Goal: Transaction & Acquisition: Purchase product/service

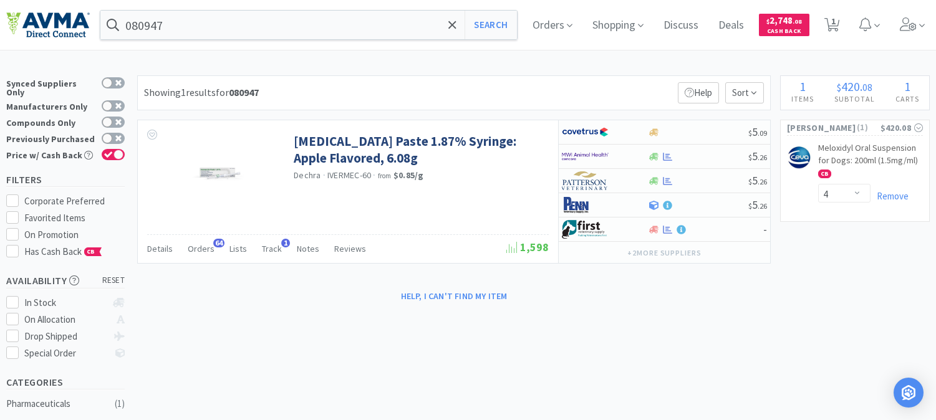
select select "4"
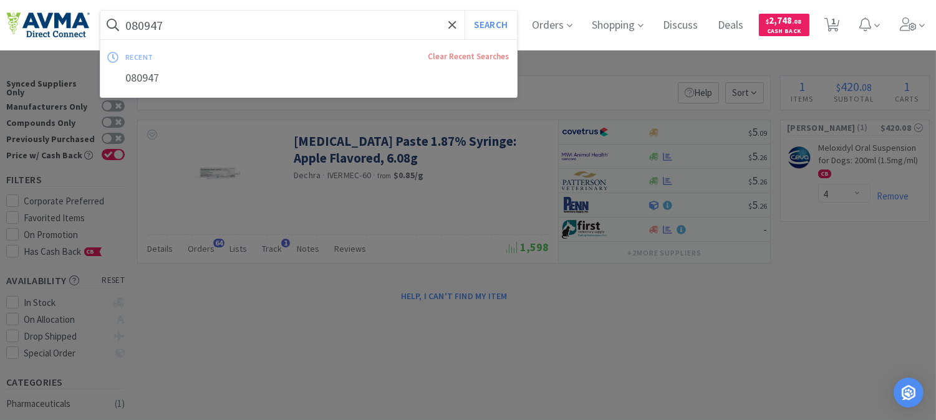
click at [188, 26] on input "080947" at bounding box center [308, 25] width 416 height 29
paste input "22814"
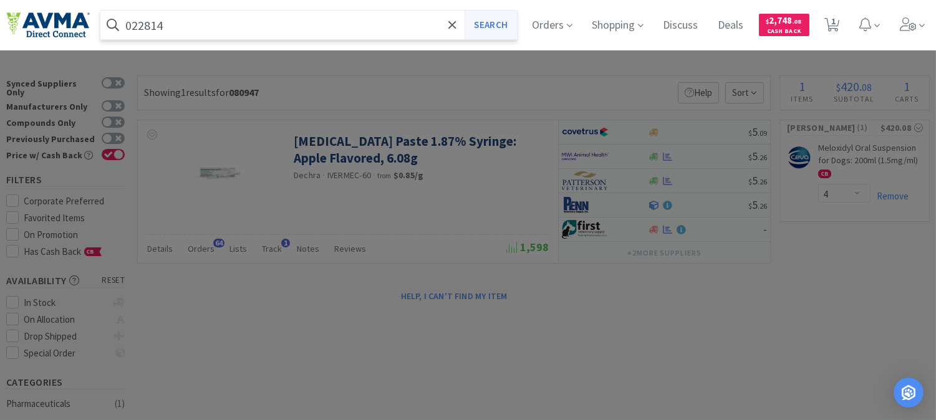
type input "022814"
click at [493, 17] on button "Search" at bounding box center [490, 25] width 52 height 29
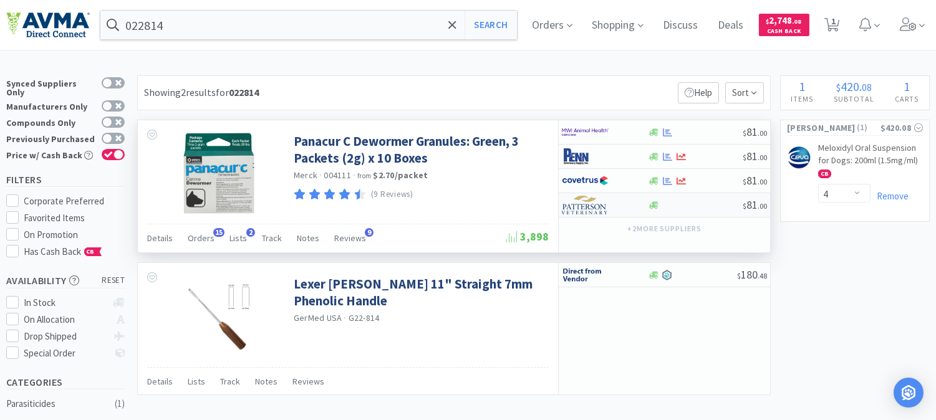
click at [586, 204] on img at bounding box center [585, 205] width 47 height 19
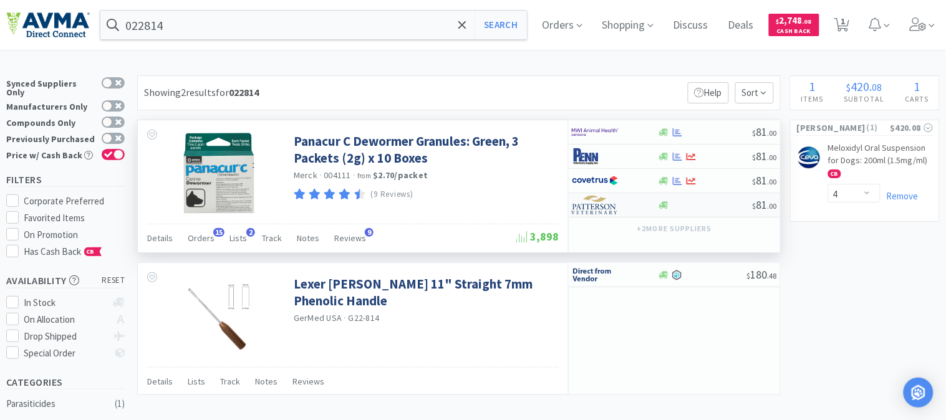
select select "1"
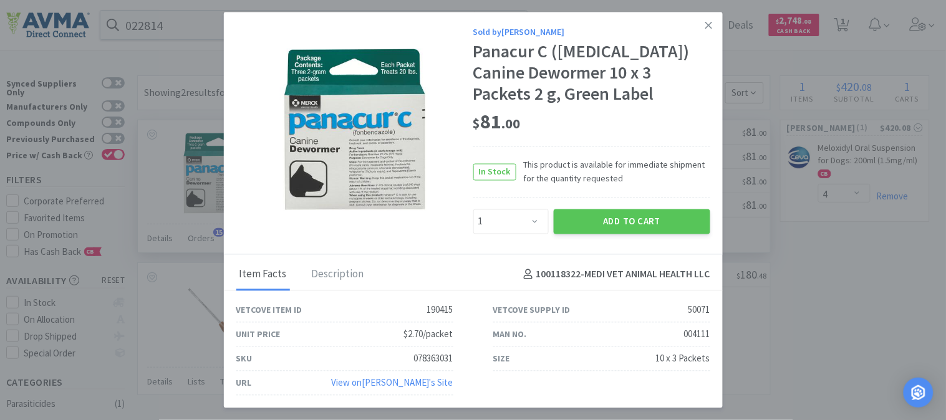
click at [431, 357] on div "078363031" at bounding box center [433, 358] width 39 height 15
copy div "078363031"
click at [705, 26] on icon at bounding box center [708, 25] width 7 height 11
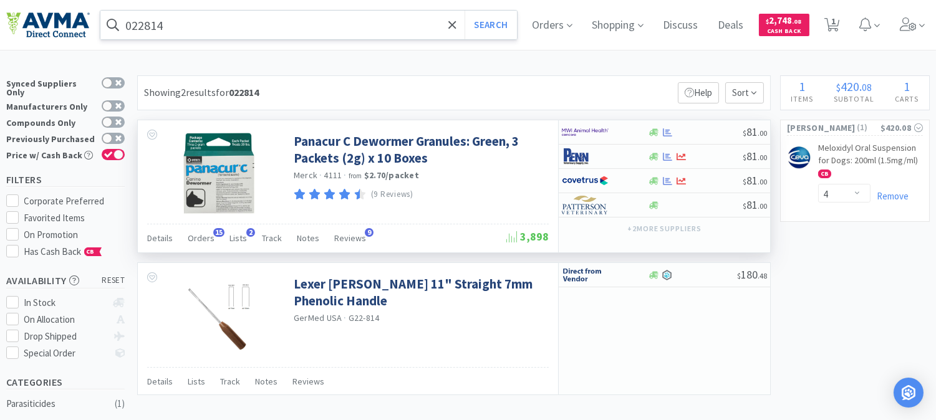
click at [190, 22] on input "022814" at bounding box center [308, 25] width 416 height 29
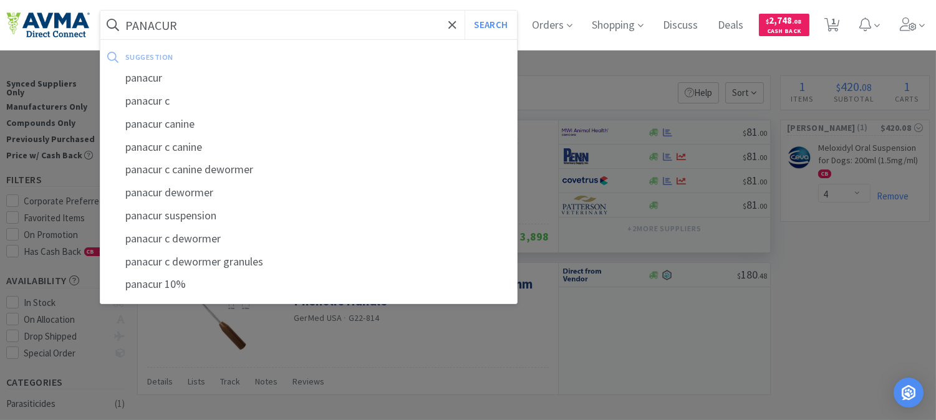
type input "PANACUR"
click at [464, 11] on button "Search" at bounding box center [490, 25] width 52 height 29
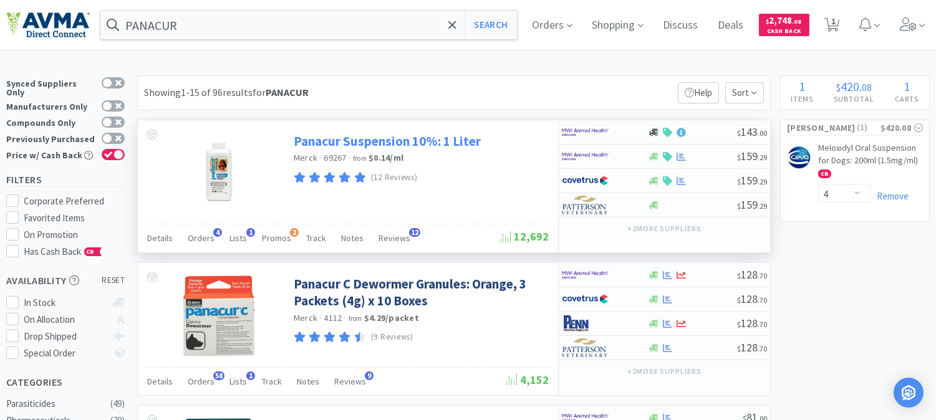
click at [412, 142] on link "Panacur Suspension 10%: 1 Liter" at bounding box center [387, 141] width 187 height 17
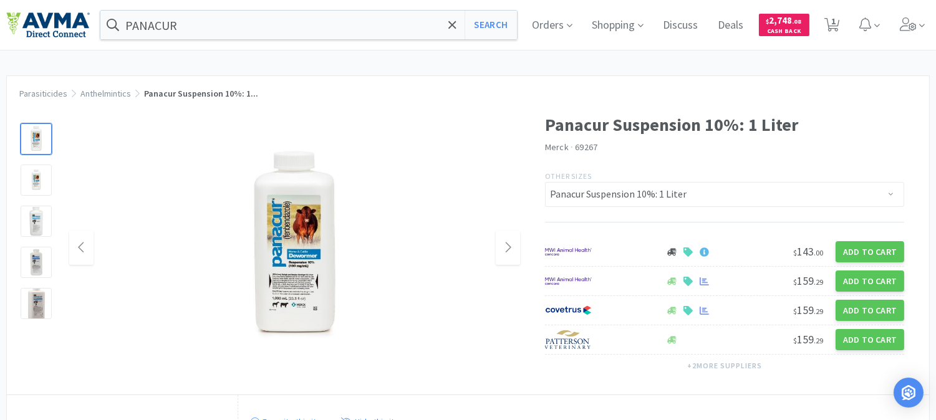
click at [297, 223] on img at bounding box center [294, 247] width 223 height 249
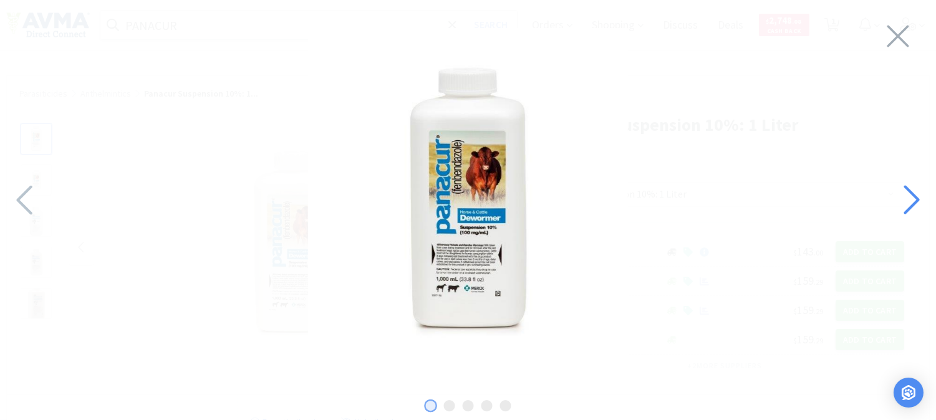
click at [911, 201] on icon at bounding box center [910, 200] width 27 height 42
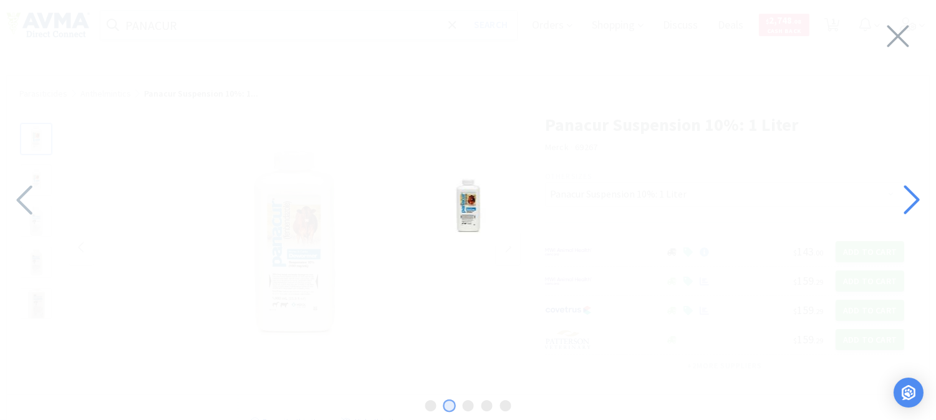
click at [911, 201] on icon at bounding box center [910, 200] width 27 height 42
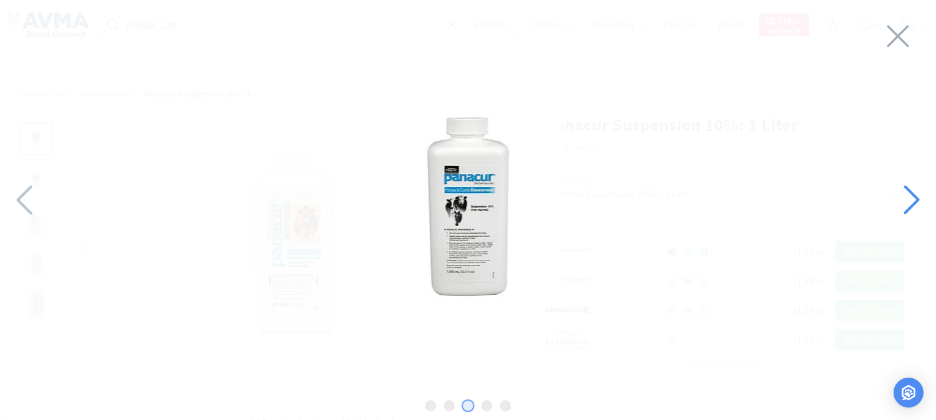
click at [911, 201] on icon at bounding box center [910, 200] width 27 height 42
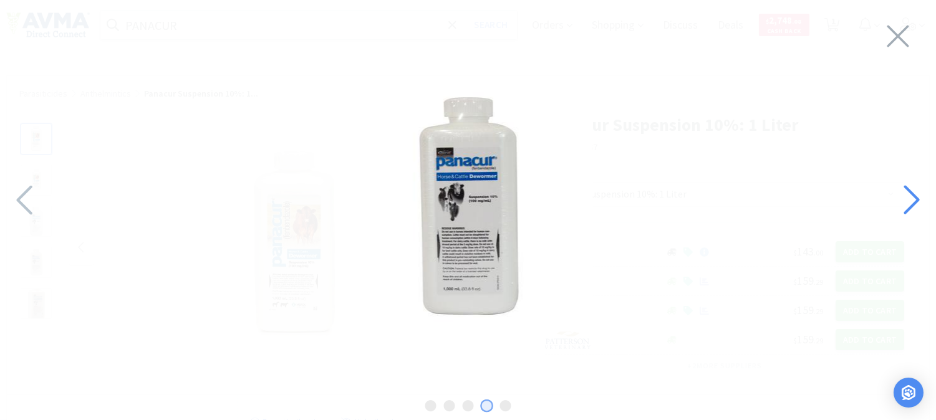
click at [911, 201] on icon at bounding box center [910, 200] width 27 height 42
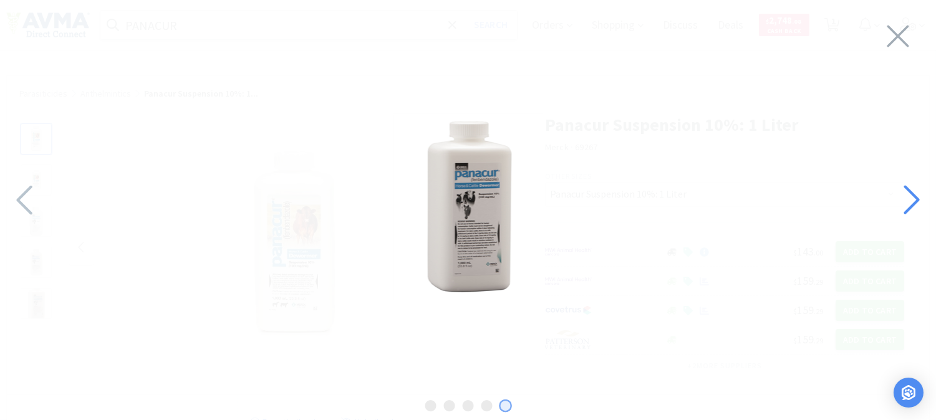
click at [911, 201] on icon at bounding box center [910, 200] width 27 height 42
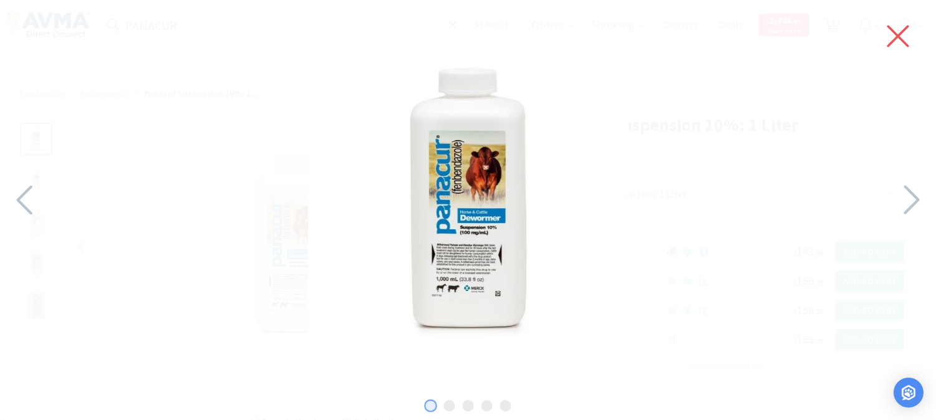
click at [902, 31] on icon at bounding box center [898, 37] width 22 height 22
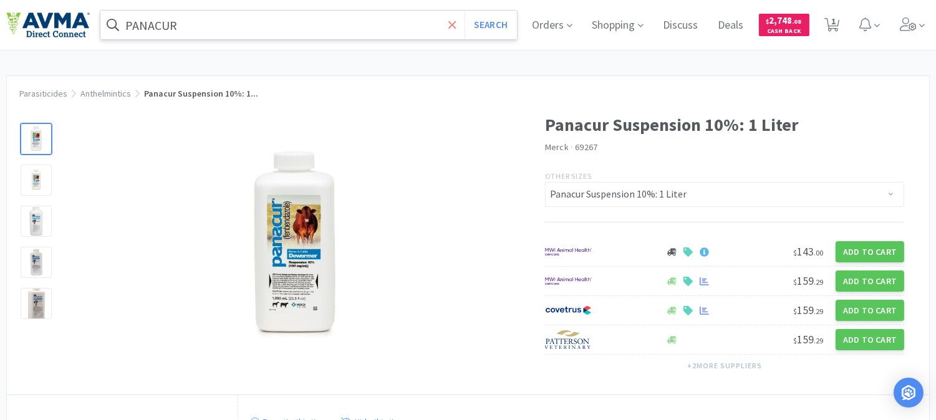
click at [456, 22] on icon at bounding box center [452, 25] width 8 height 12
click at [628, 84] on div at bounding box center [468, 210] width 936 height 420
click at [180, 17] on input "text" at bounding box center [308, 25] width 416 height 29
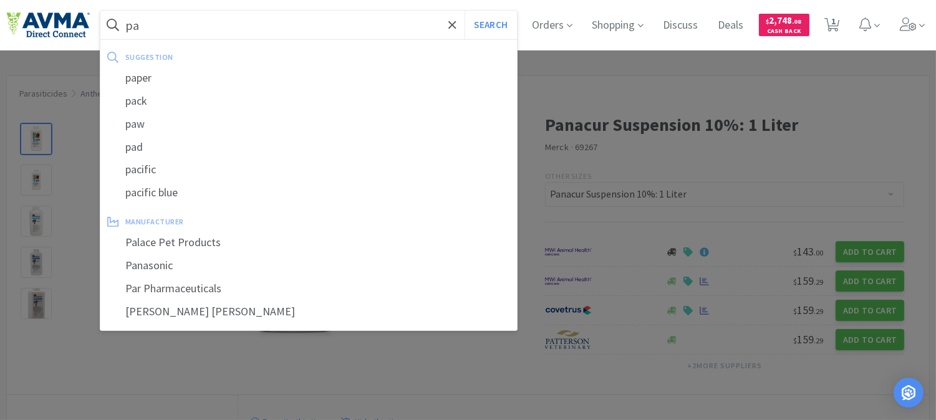
type input "p"
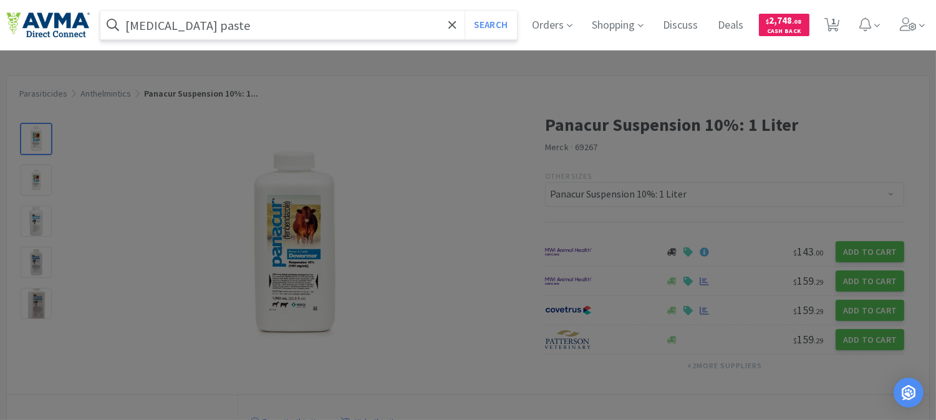
type input "[MEDICAL_DATA] paste"
click at [464, 11] on button "Search" at bounding box center [490, 25] width 52 height 29
select select "4"
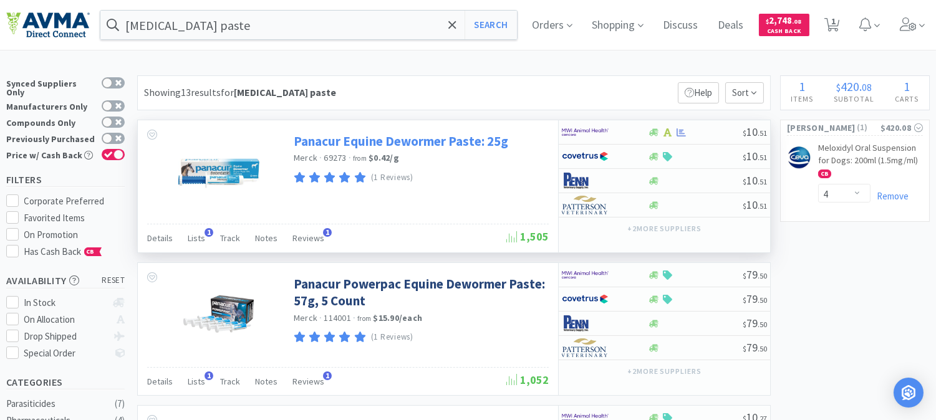
click at [444, 141] on link "Panacur Equine Dewormer Paste: 25g" at bounding box center [401, 141] width 214 height 17
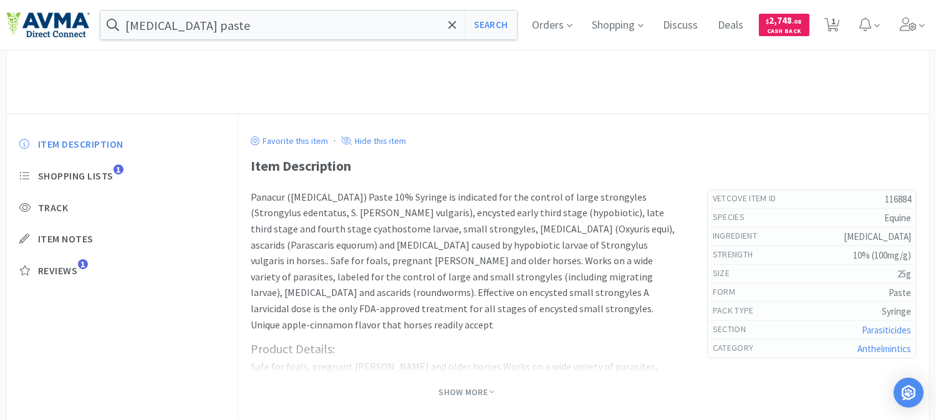
scroll to position [277, 0]
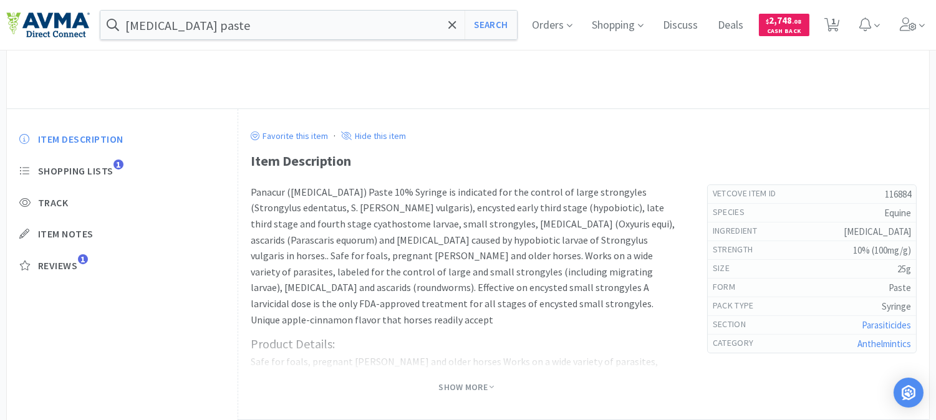
click at [295, 330] on div at bounding box center [466, 347] width 431 height 50
click at [320, 347] on div at bounding box center [466, 347] width 431 height 50
click at [478, 389] on span "Show More" at bounding box center [465, 388] width 55 height 12
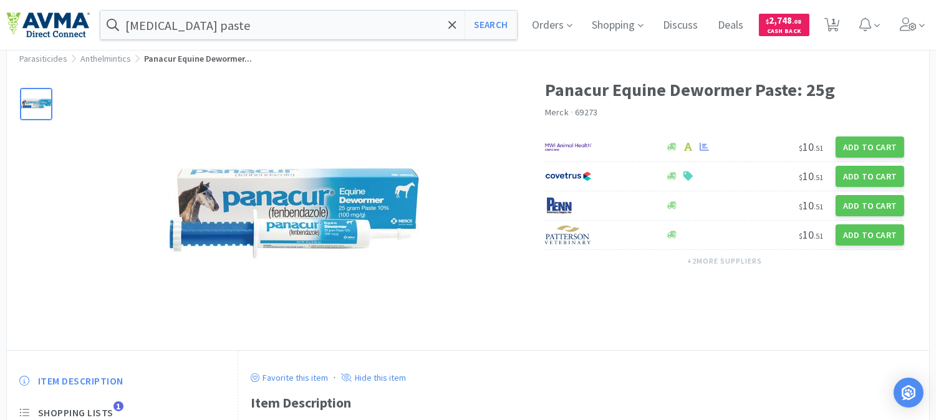
scroll to position [0, 0]
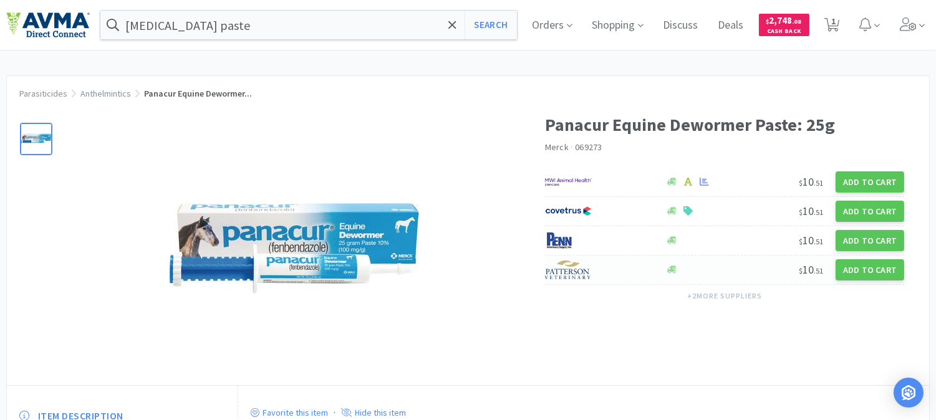
click at [569, 272] on img at bounding box center [568, 270] width 47 height 19
select select "1"
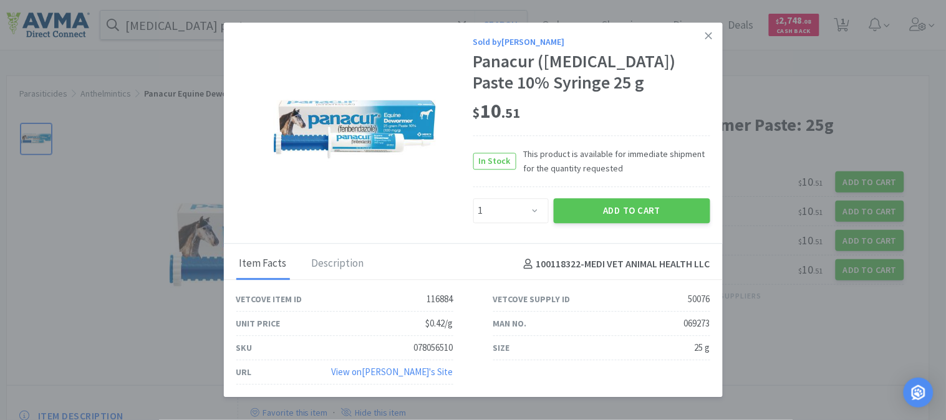
click at [428, 352] on div "078056510" at bounding box center [433, 348] width 39 height 15
copy div "078056510"
click at [622, 206] on button "Add to Cart" at bounding box center [632, 210] width 156 height 25
